Goal: Browse casually: Explore the website without a specific task or goal

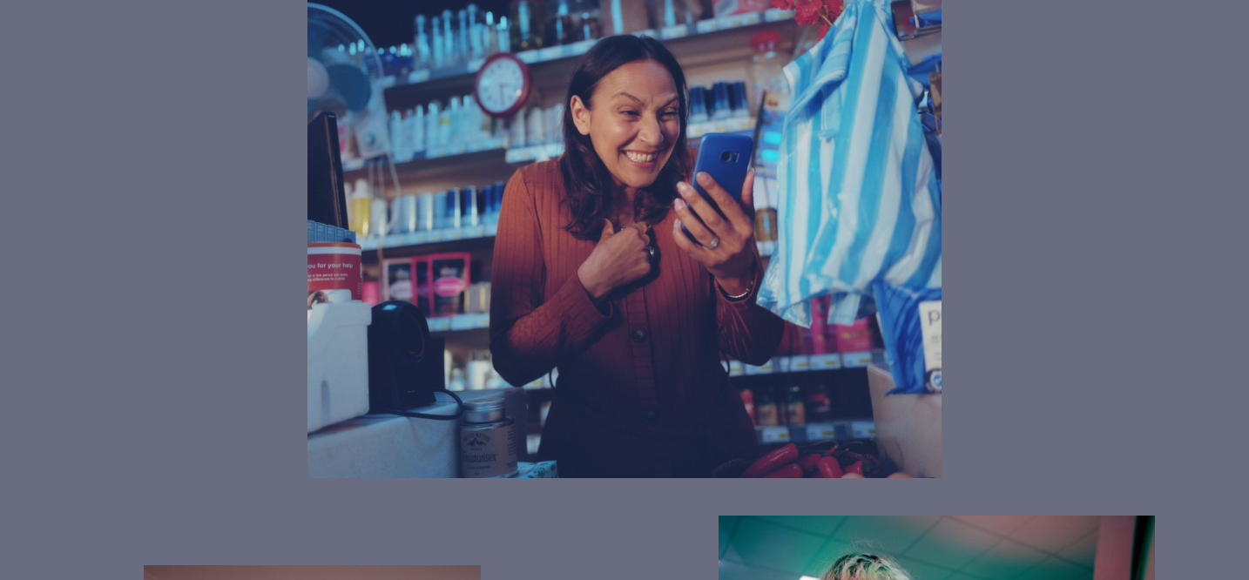
scroll to position [1088, 0]
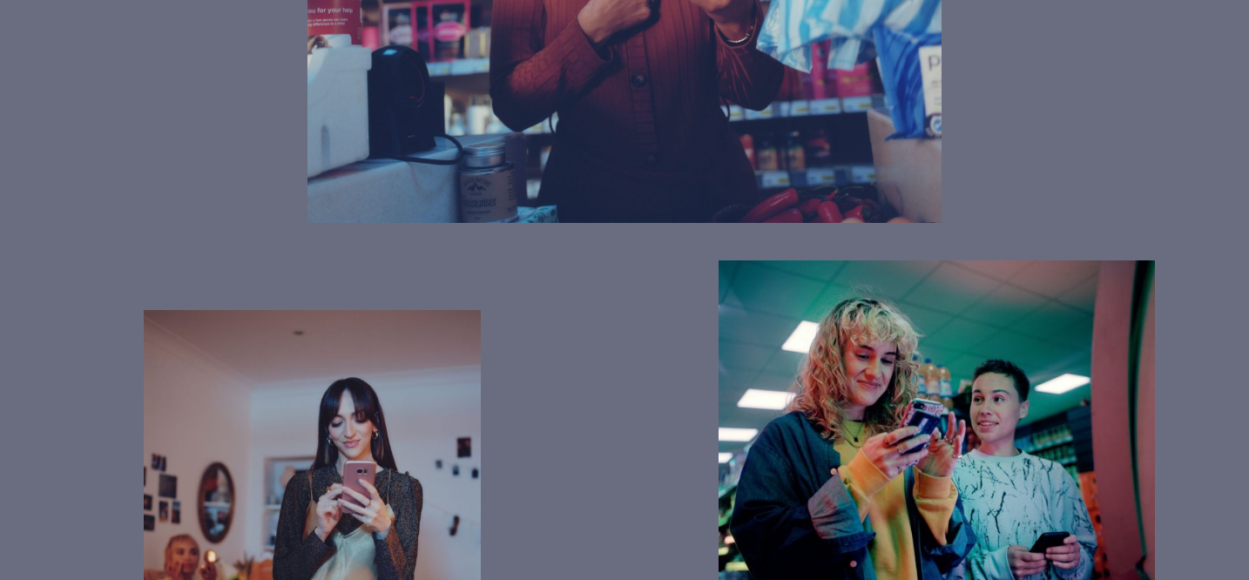
click at [206, 223] on div at bounding box center [312, 506] width 625 height 567
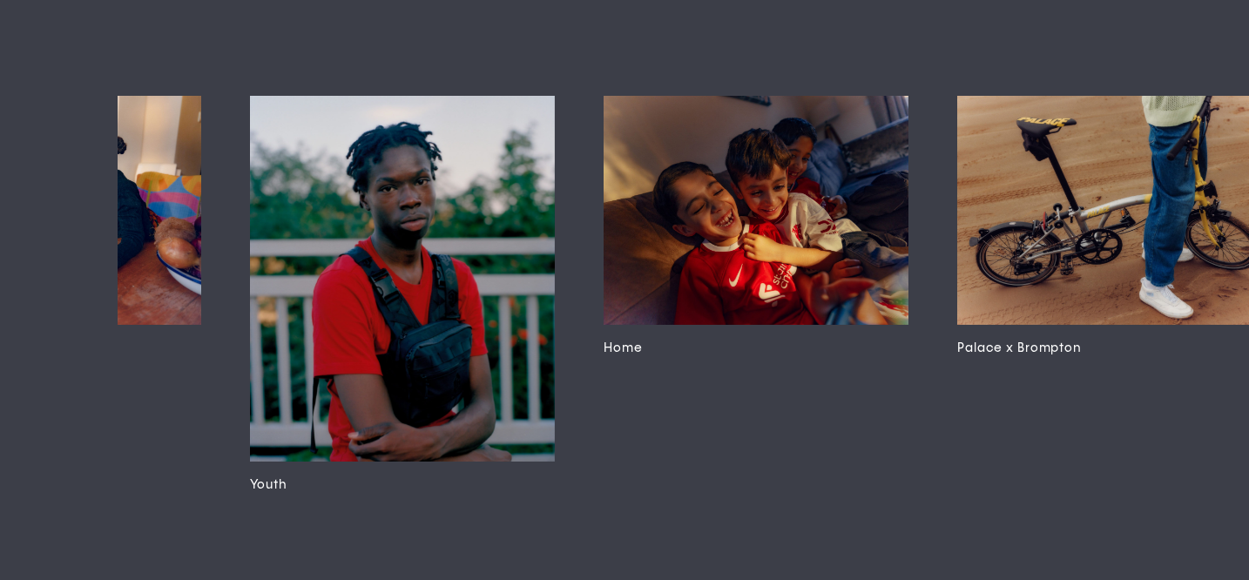
scroll to position [0, 7004]
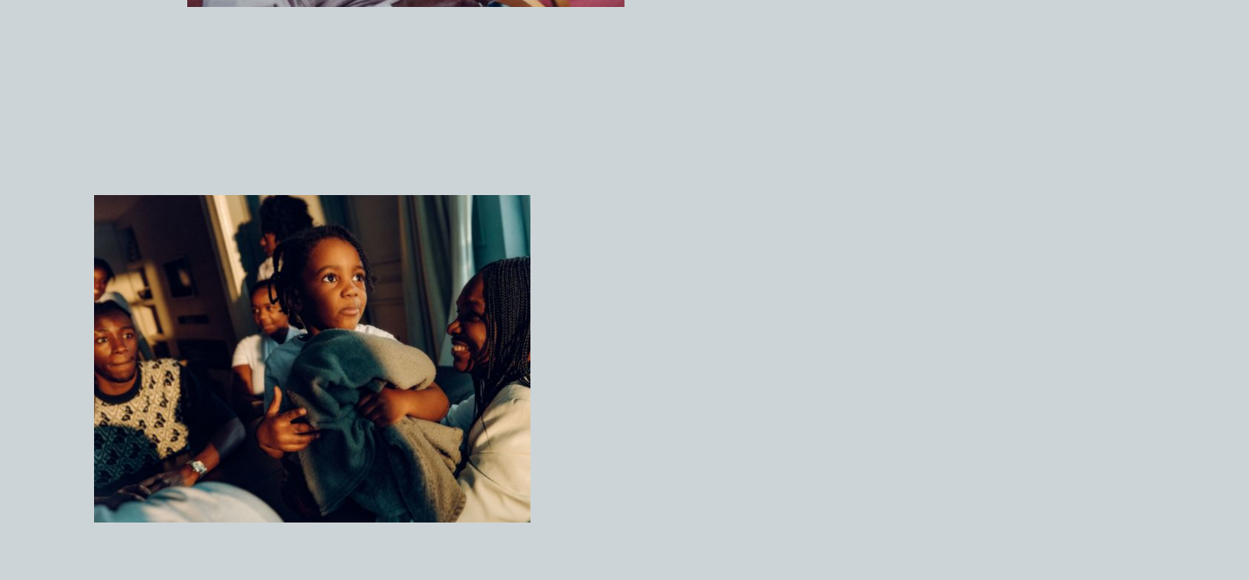
scroll to position [2963, 0]
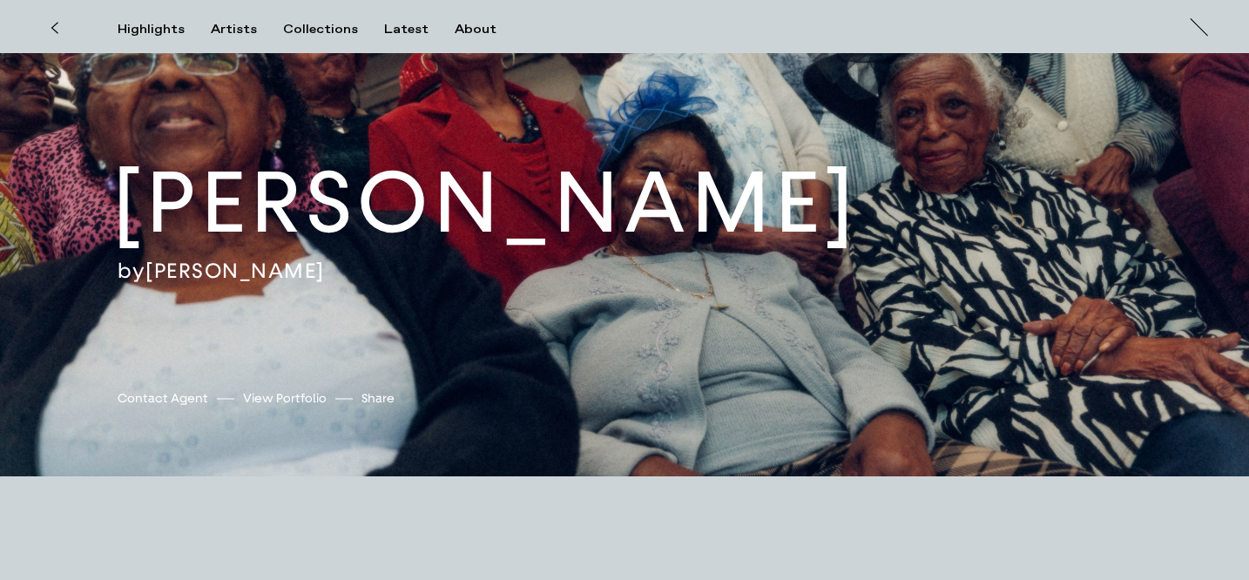
scroll to position [0, 0]
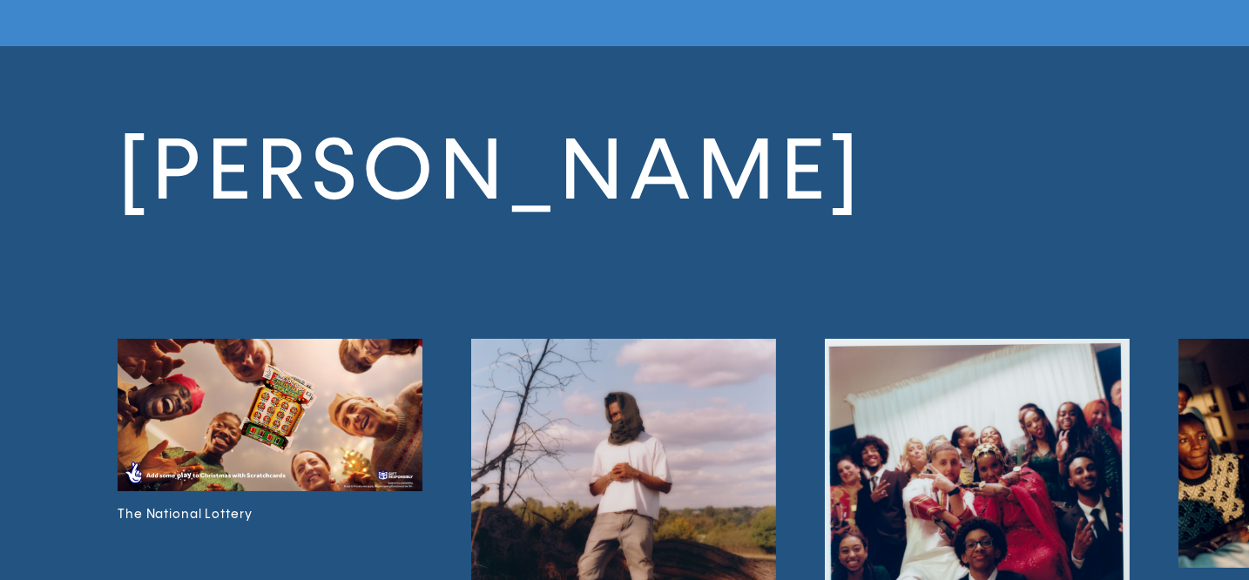
scroll to position [3465, 0]
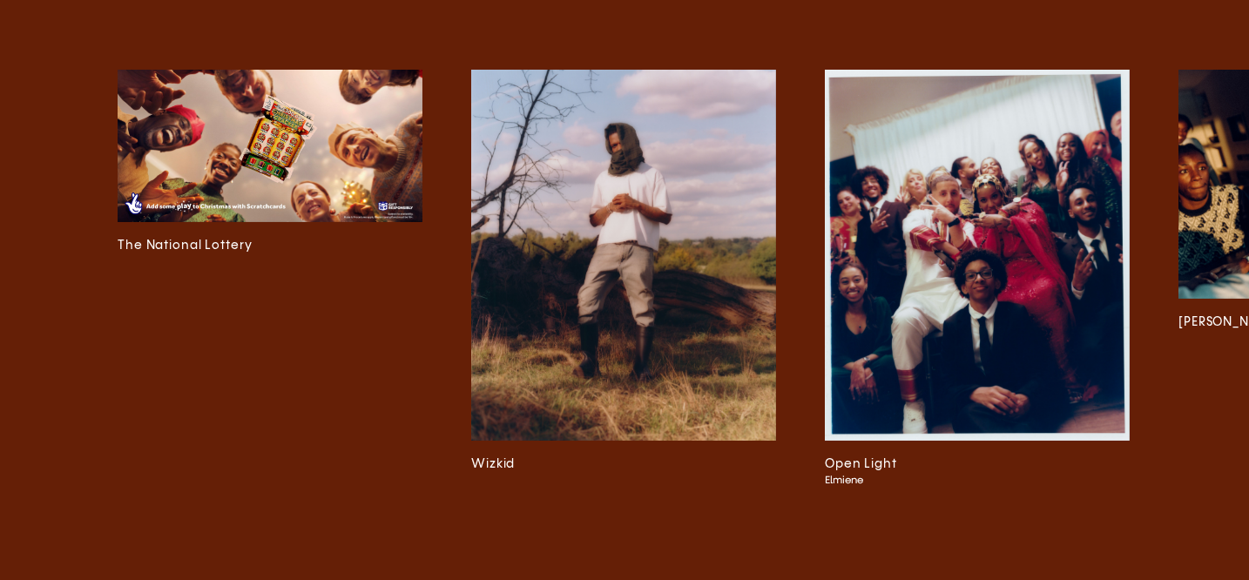
scroll to position [5675, 0]
